Goal: Information Seeking & Learning: Find specific page/section

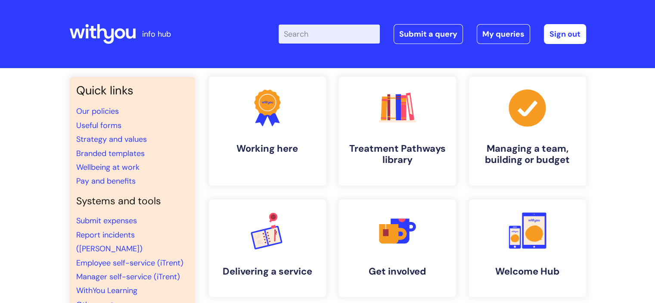
click at [326, 33] on input "Enter your search term here..." at bounding box center [329, 34] width 101 height 19
type input "request studnet"
click button "Search" at bounding box center [0, 0] width 0 height 0
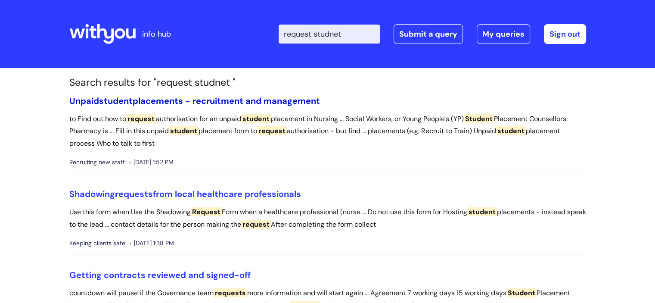
click at [277, 101] on link "Unpaid student placements - recruitment and management" at bounding box center [194, 100] width 251 height 11
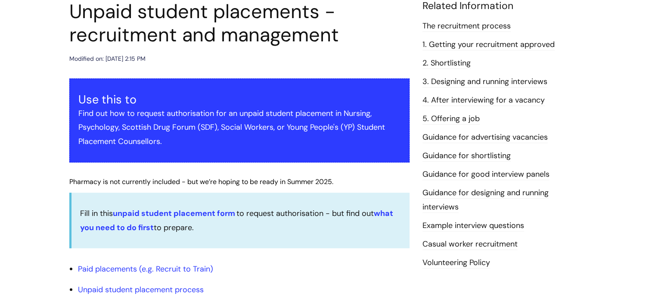
scroll to position [110, 0]
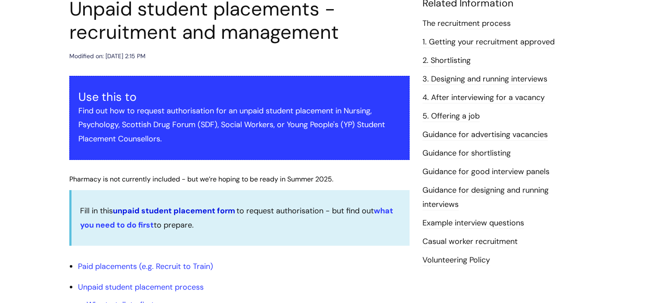
click at [209, 212] on link "unpaid student placement form" at bounding box center [174, 210] width 122 height 10
